Goal: Information Seeking & Learning: Learn about a topic

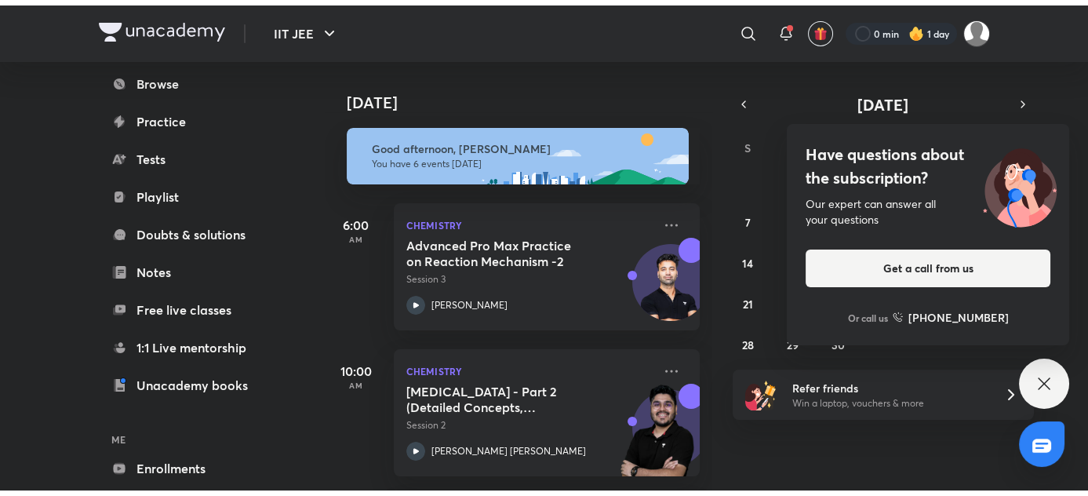
scroll to position [210, 0]
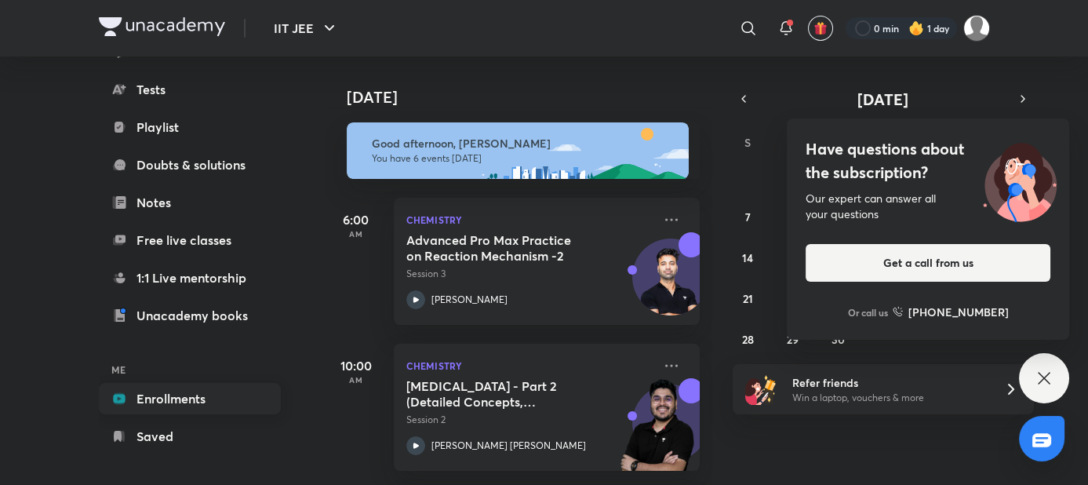
click at [153, 401] on link "Enrollments" at bounding box center [190, 398] width 182 height 31
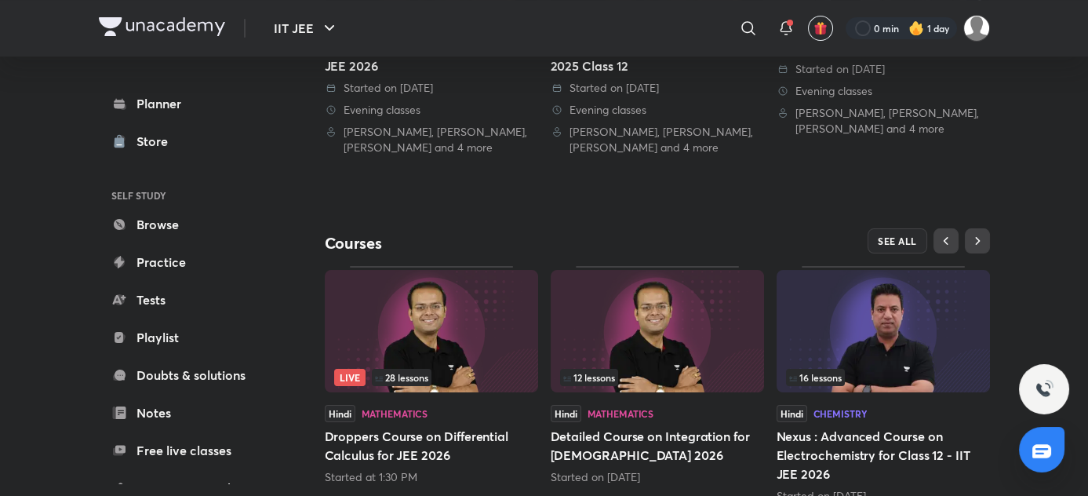
scroll to position [571, 0]
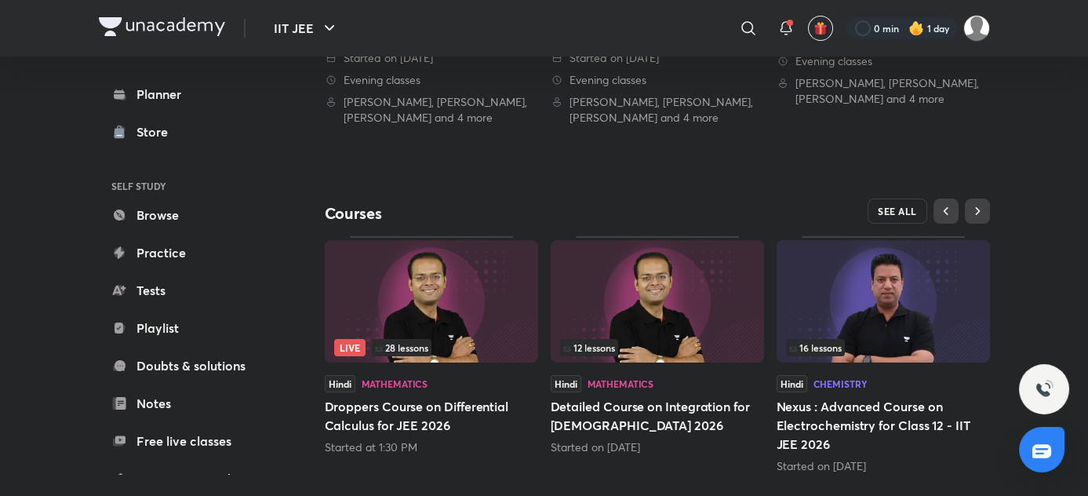
click at [917, 205] on span "SEE ALL" at bounding box center [896, 210] width 39 height 11
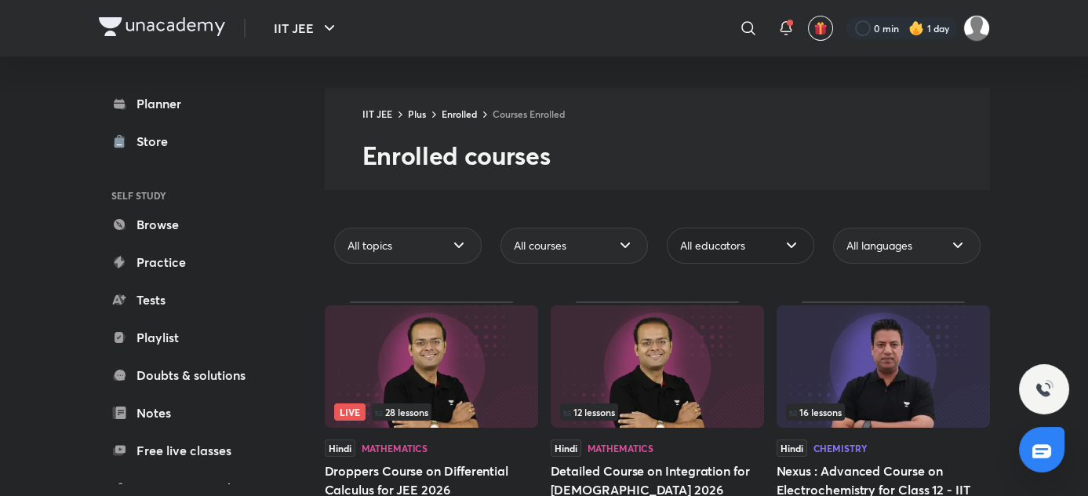
click at [745, 238] on span "All educators" at bounding box center [712, 246] width 65 height 16
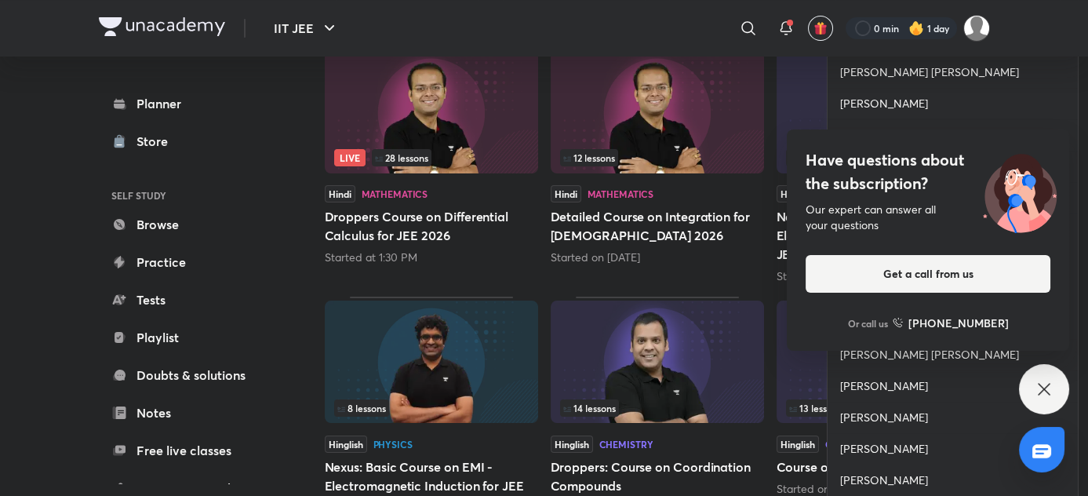
scroll to position [285, 0]
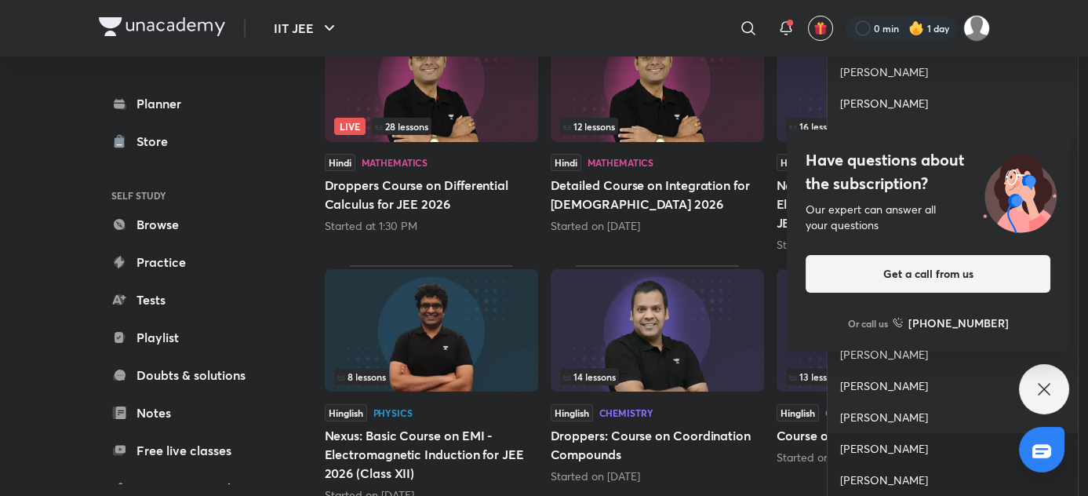
click at [946, 454] on div "[PERSON_NAME]" at bounding box center [952, 448] width 250 height 31
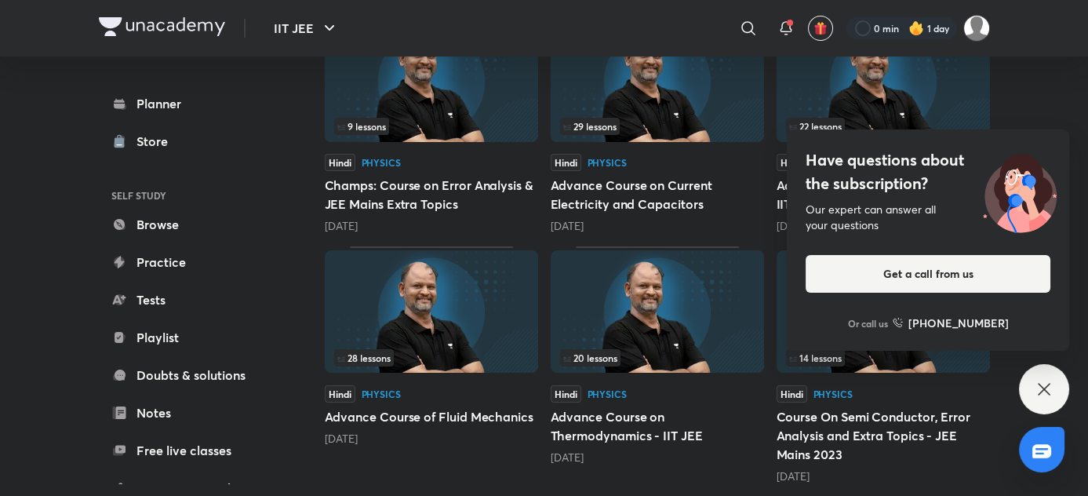
click at [325, 323] on div "IIT JEE Plus Enrolled Courses Enrolled Enrolled courses All topics All courses …" at bounding box center [657, 383] width 665 height 1162
click at [1050, 380] on icon at bounding box center [1043, 389] width 19 height 19
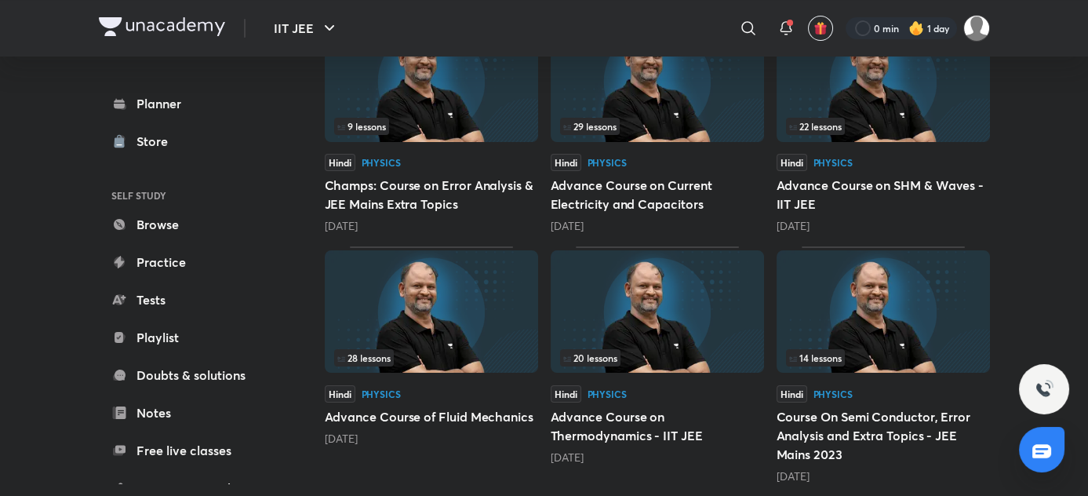
click at [325, 321] on div "IIT JEE Plus Enrolled Courses Enrolled Enrolled courses All topics All courses …" at bounding box center [657, 383] width 665 height 1162
click at [538, 307] on img at bounding box center [431, 311] width 213 height 122
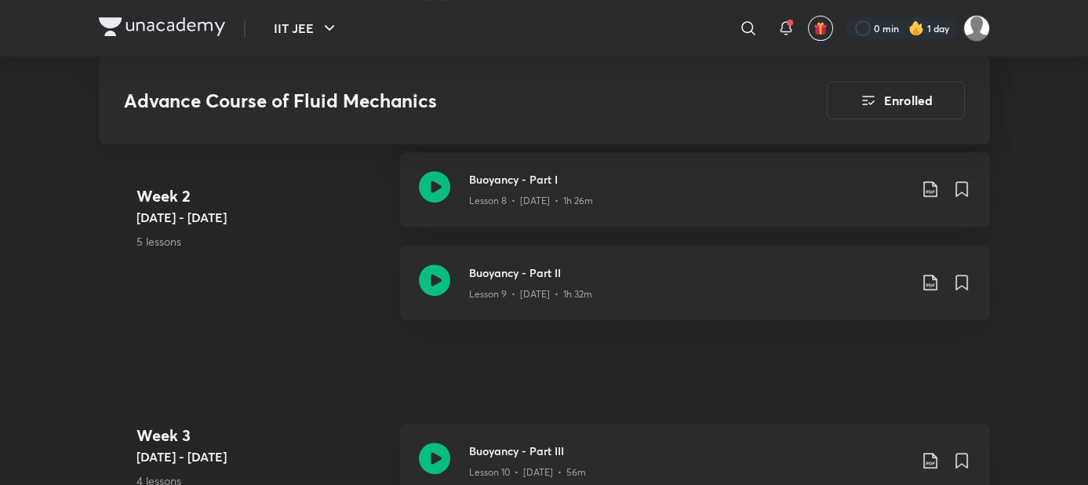
scroll to position [1430, 0]
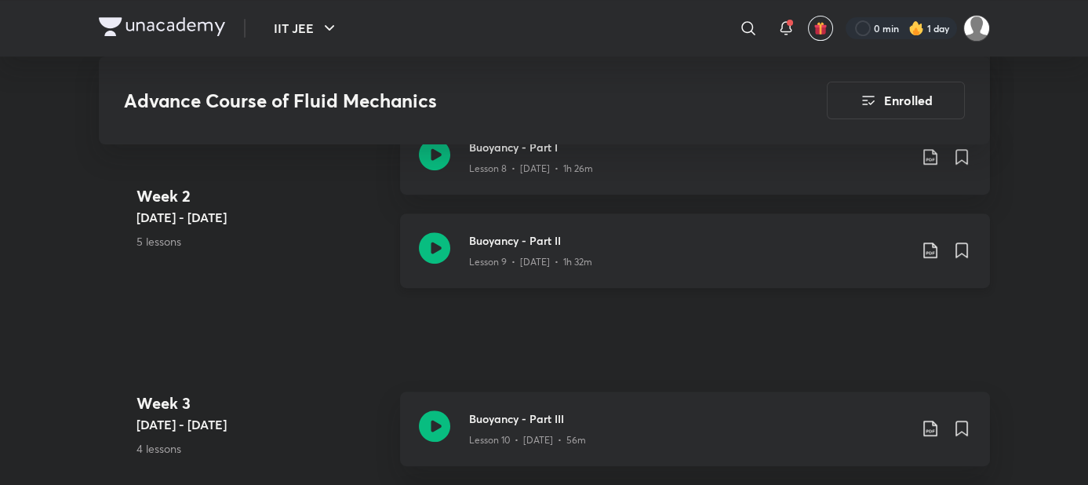
click at [908, 249] on div "Lesson 9 • [DATE] • 1h 32m" at bounding box center [688, 259] width 439 height 20
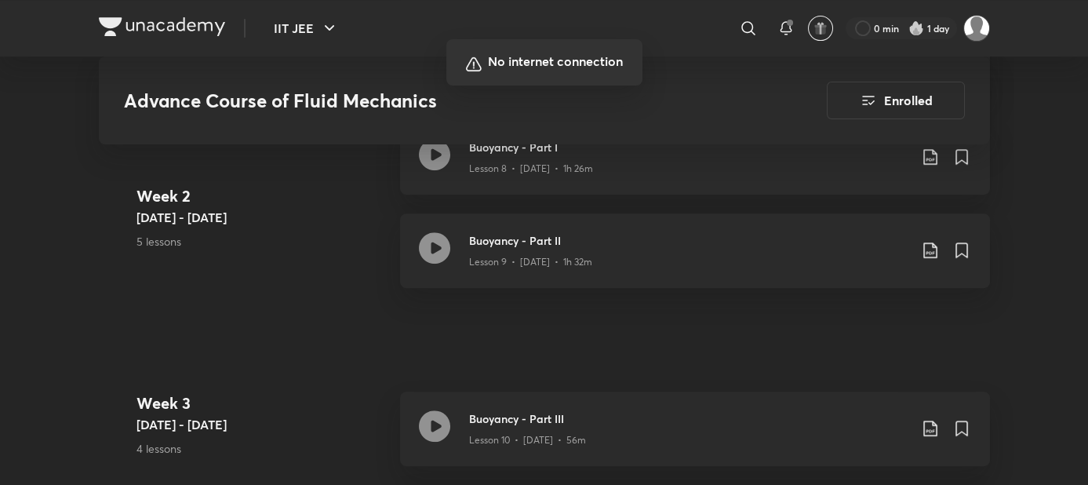
click at [21, 321] on div at bounding box center [544, 242] width 1088 height 485
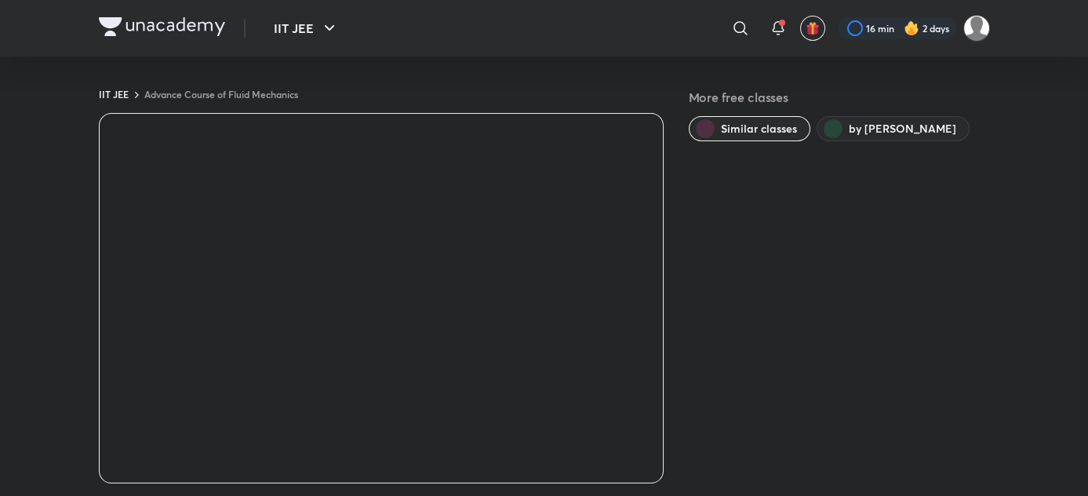
scroll to position [913, 0]
